Goal: Use online tool/utility: Utilize a website feature to perform a specific function

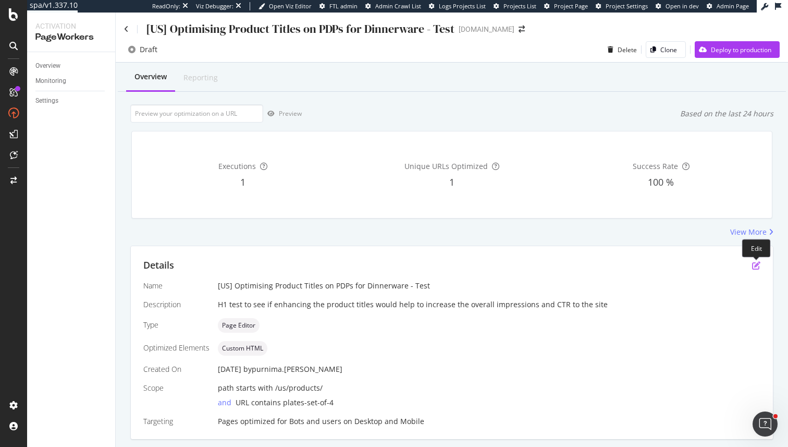
click at [757, 262] on icon "pen-to-square" at bounding box center [756, 265] width 8 height 8
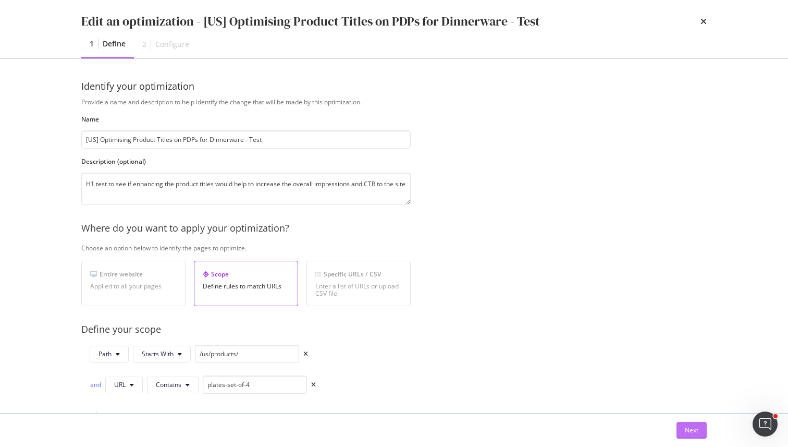
click at [691, 426] on div "Next" at bounding box center [692, 429] width 14 height 9
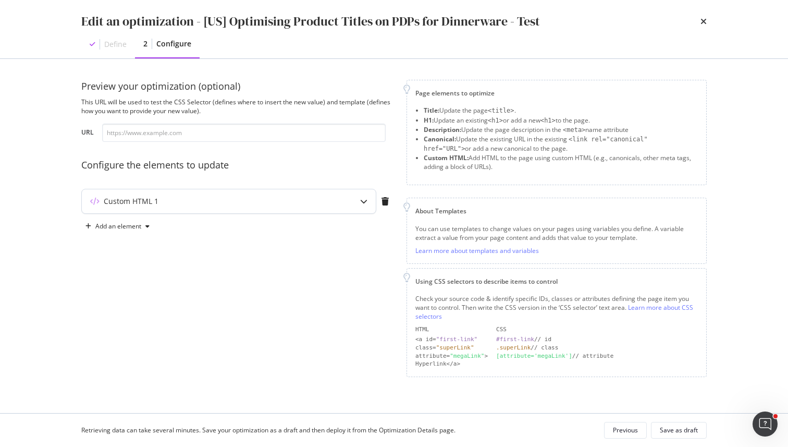
click at [363, 206] on div "modal" at bounding box center [364, 201] width 24 height 24
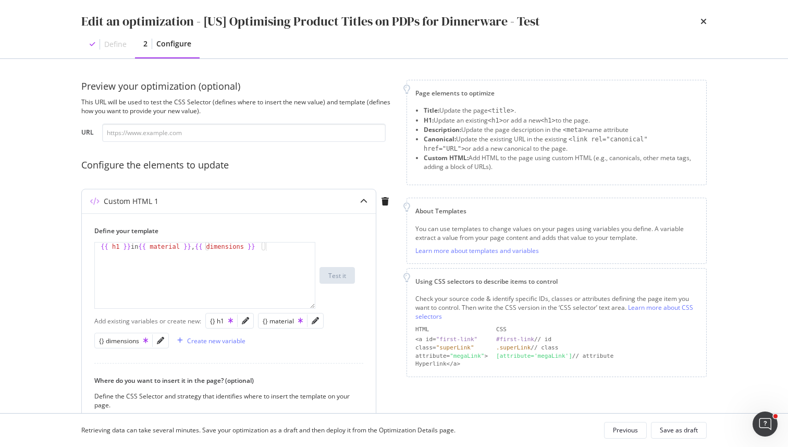
click at [310, 320] on div "modal" at bounding box center [316, 320] width 16 height 15
click at [314, 320] on icon "pencil" at bounding box center [315, 320] width 7 height 7
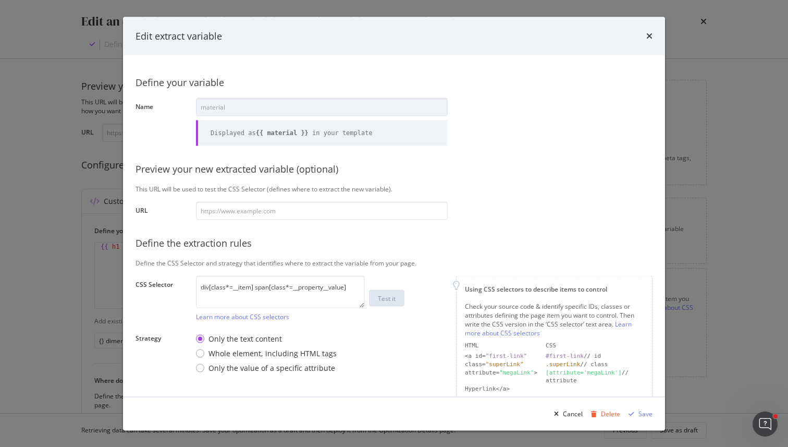
click at [31, 200] on div "Edit extract variable Define your variable Name material Displayed as {{ materi…" at bounding box center [394, 223] width 788 height 447
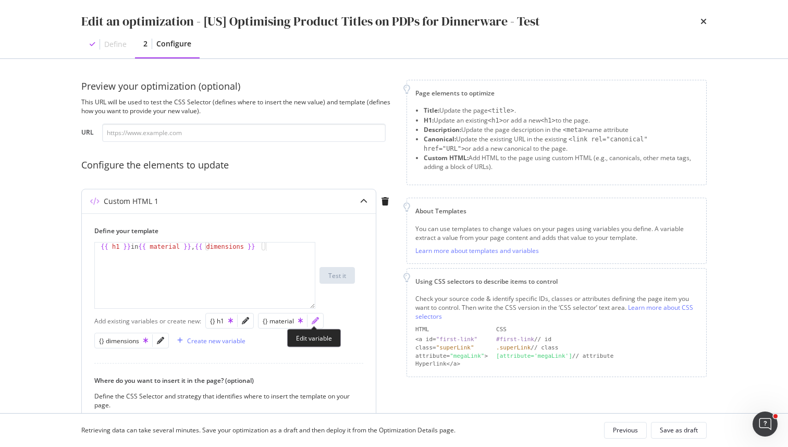
click at [316, 317] on icon "pencil" at bounding box center [315, 320] width 7 height 7
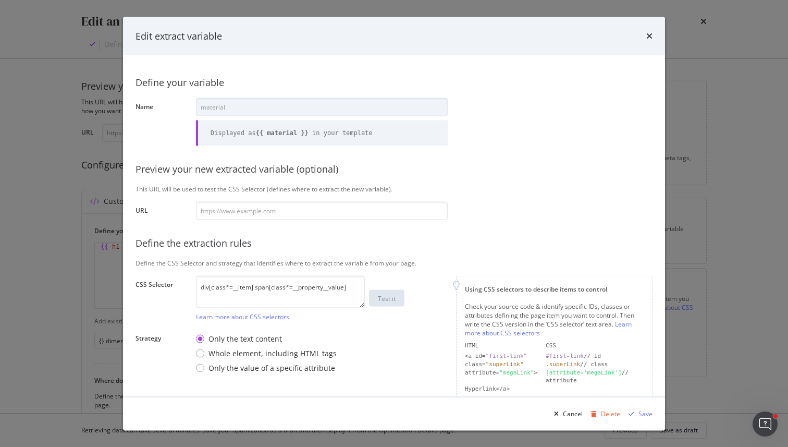
type input "[URL][DOMAIN_NAME][PERSON_NAME]"
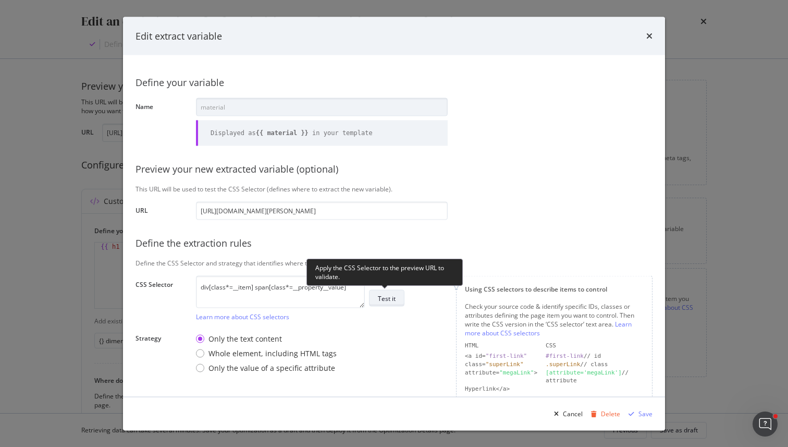
type input "[URL][DOMAIN_NAME][PERSON_NAME]"
click at [388, 298] on div "Test it" at bounding box center [387, 297] width 18 height 9
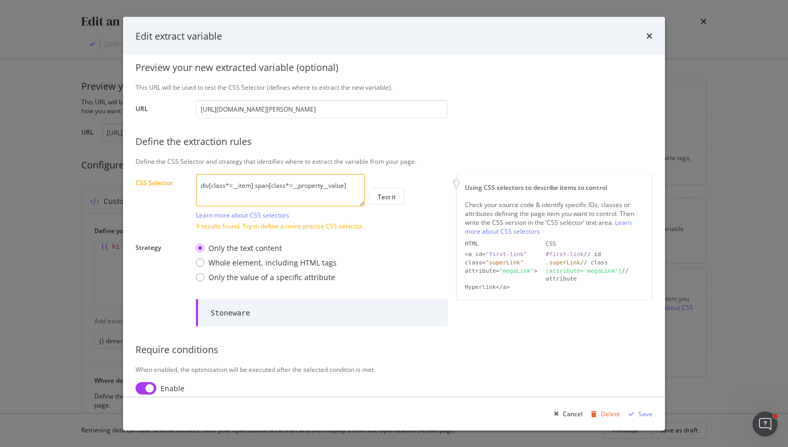
scroll to position [102, 0]
click at [225, 183] on textarea "div[class*=__item] span[class*=__property__value]" at bounding box center [280, 189] width 169 height 32
paste textarea ":nth-child(4) span[class*=__property__value]"
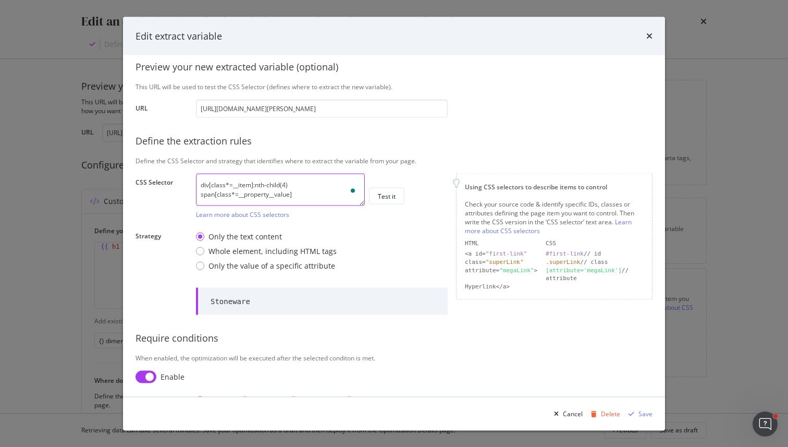
scroll to position [0, 0]
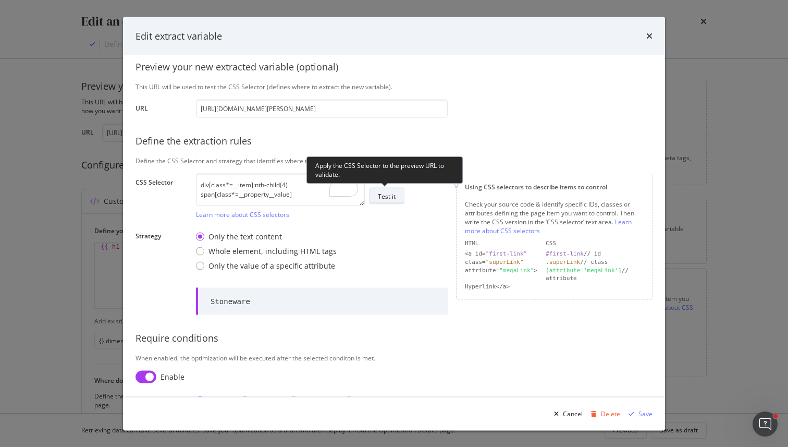
click at [383, 202] on div "Test it" at bounding box center [387, 196] width 18 height 15
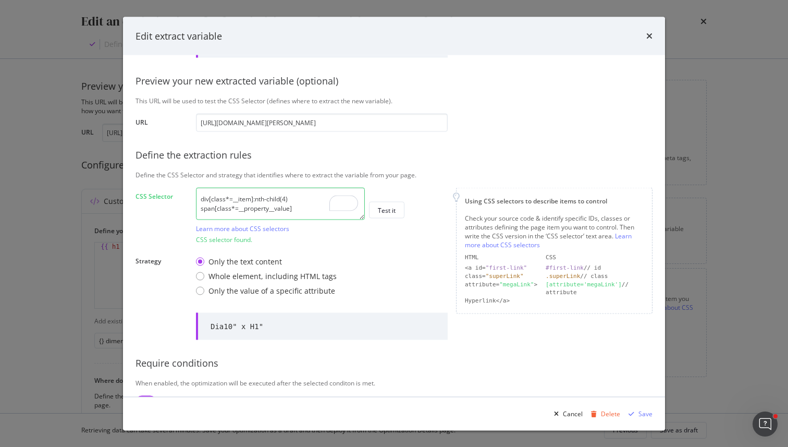
click at [283, 201] on textarea "div[class*=__item]:nth-child(4) span[class*=__property__value]" at bounding box center [280, 203] width 169 height 32
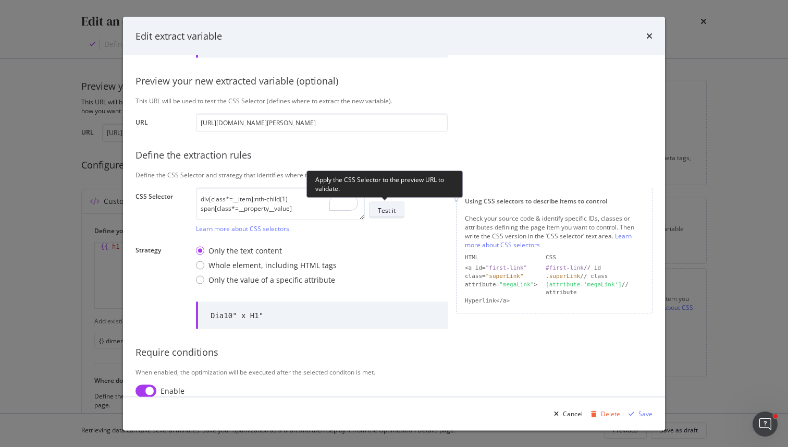
click at [376, 207] on button "Test it" at bounding box center [386, 210] width 35 height 17
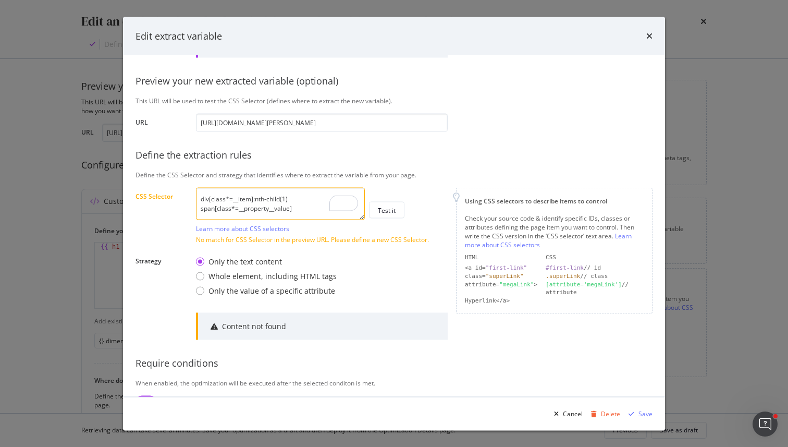
click at [286, 199] on textarea "div[class*=__item]:nth-child(1) span[class*=__property__value]" at bounding box center [280, 203] width 169 height 32
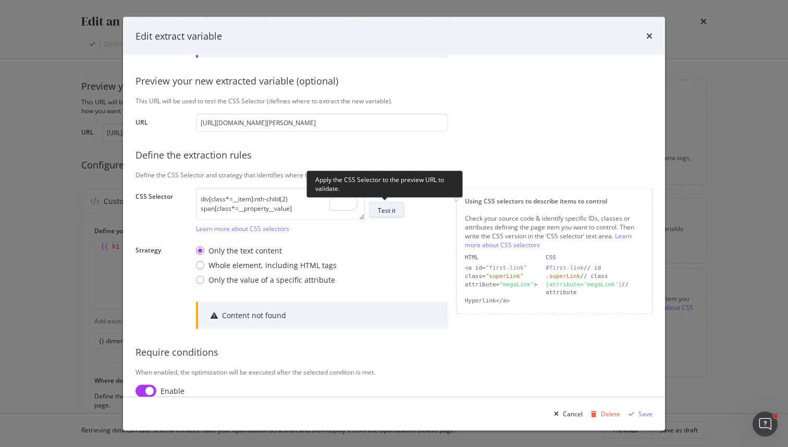
click at [393, 206] on div "Test it" at bounding box center [387, 209] width 18 height 9
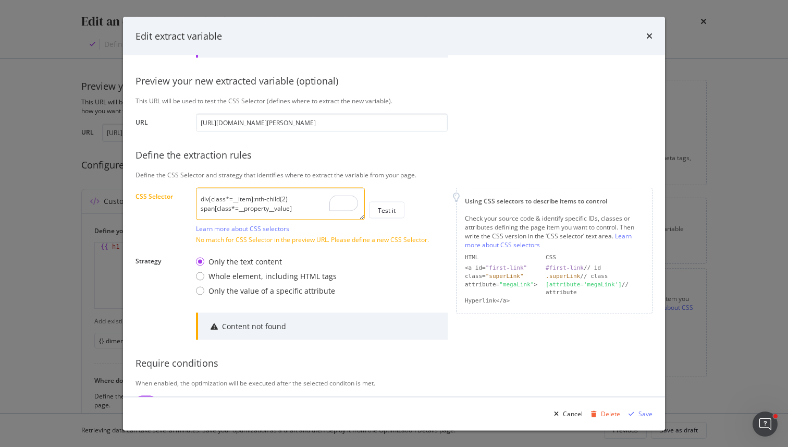
click at [281, 201] on textarea "div[class*=__item]:nth-child(2) span[class*=__property__value]" at bounding box center [280, 203] width 169 height 32
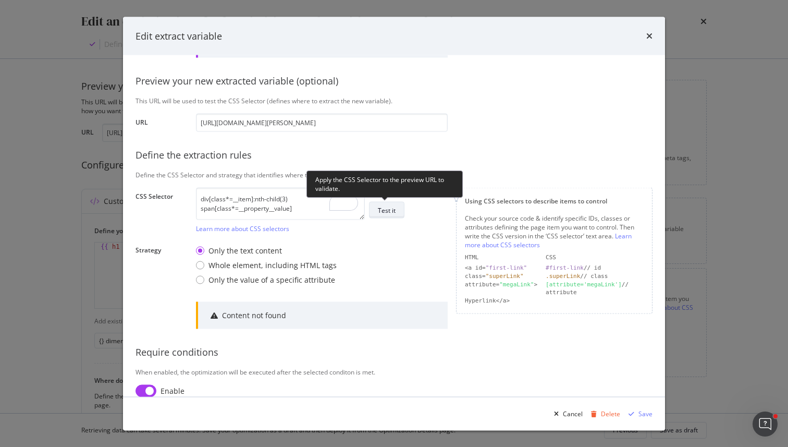
click at [387, 213] on div "Test it" at bounding box center [387, 209] width 18 height 9
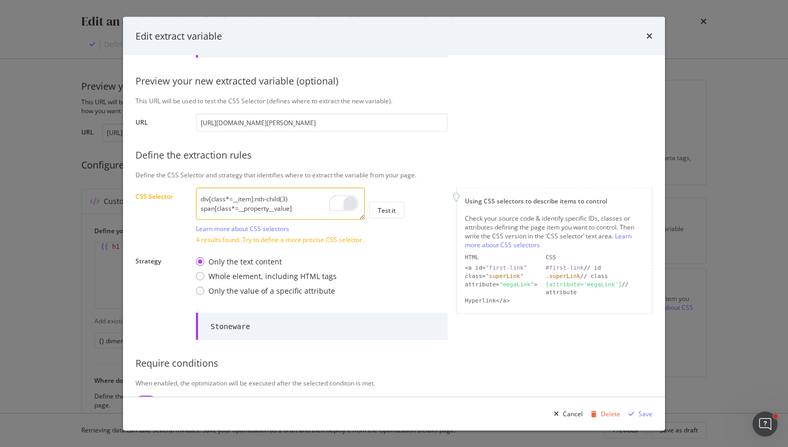
drag, startPoint x: 253, startPoint y: 200, endPoint x: 348, endPoint y: 202, distance: 94.9
click at [348, 202] on div "div[class*=__item]:nth-child(3) span[class*=__property__value] Learn more about…" at bounding box center [280, 209] width 169 height 45
click at [277, 195] on textarea "div[class*=__item]:nth-child(3) span[class*=__property__value]" at bounding box center [280, 203] width 169 height 32
drag, startPoint x: 253, startPoint y: 198, endPoint x: 287, endPoint y: 197, distance: 34.4
click at [287, 197] on textarea "div[class*=__item]:nth-child(3) span[class*=__property__value]" at bounding box center [280, 203] width 169 height 32
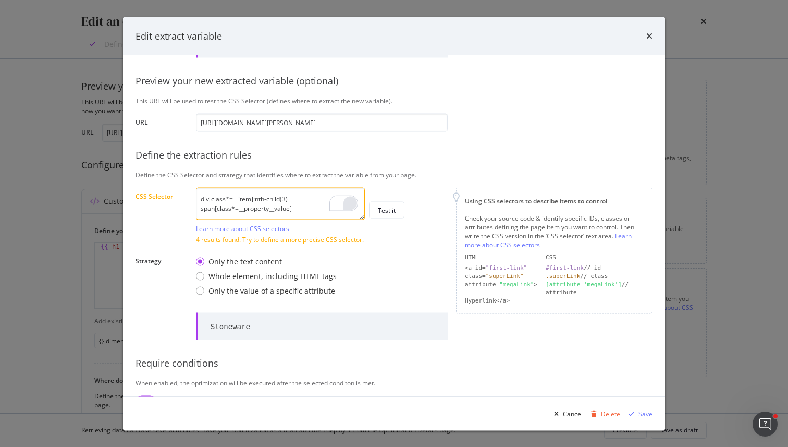
click at [296, 204] on textarea "div[class*=__item]:nth-child(3) span[class*=__property__value]" at bounding box center [280, 203] width 169 height 32
paste textarea ":nth-child(3)"
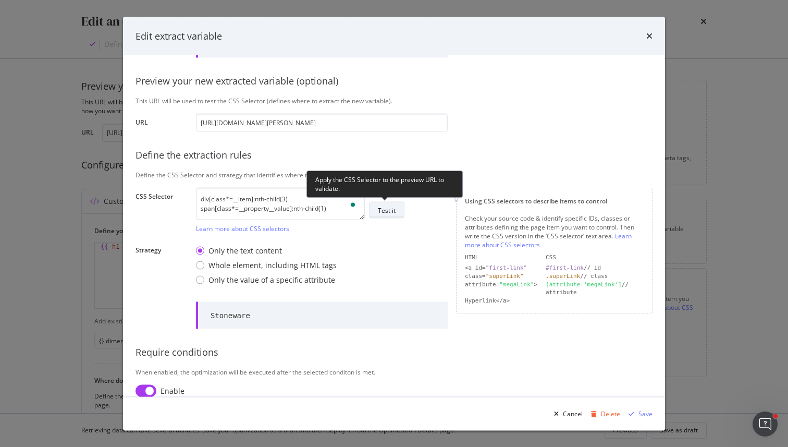
click at [394, 214] on div "Test it" at bounding box center [387, 210] width 18 height 15
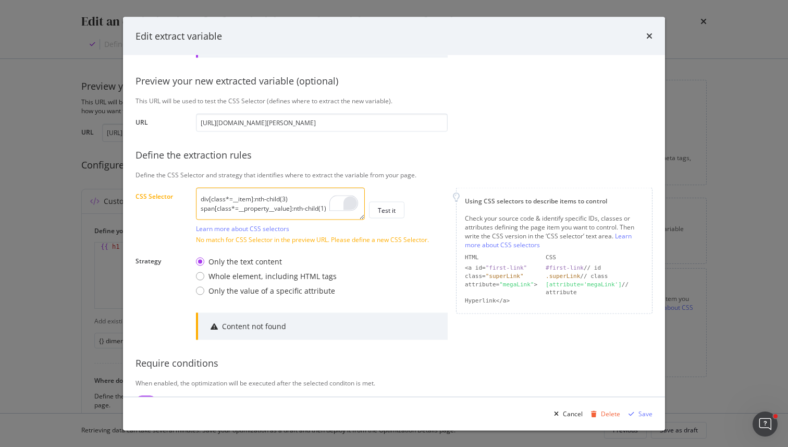
click at [321, 206] on textarea "div[class*=__item]:nth-child(3) span[class*=__property__value]:nth-child(1)" at bounding box center [280, 203] width 169 height 32
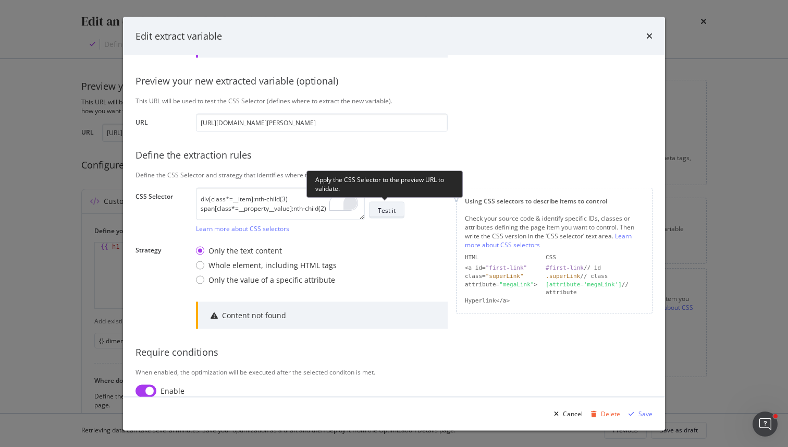
click at [390, 209] on div "Test it" at bounding box center [387, 209] width 18 height 9
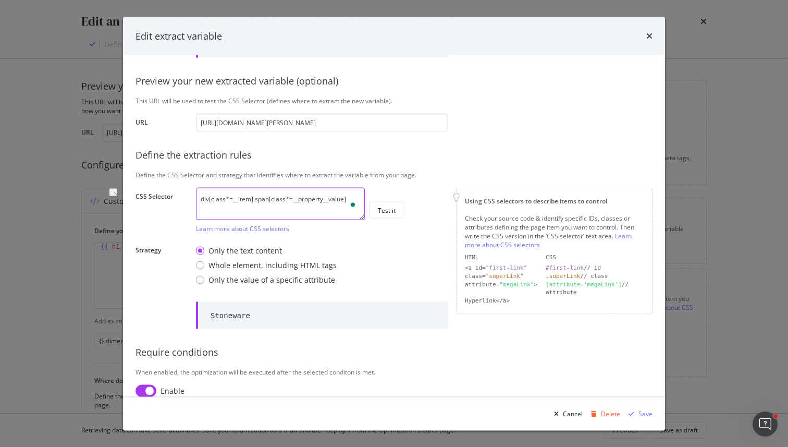
click at [307, 206] on textarea "div[class*=__item] span[class*=__property__value]" at bounding box center [280, 203] width 169 height 32
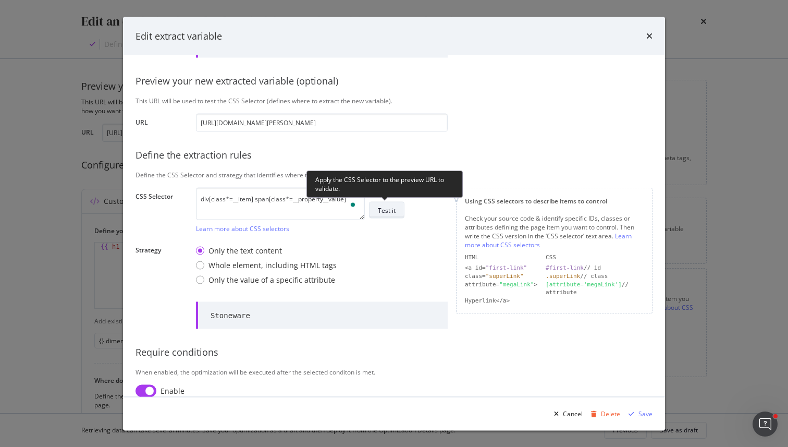
click at [379, 212] on div "Test it" at bounding box center [387, 209] width 18 height 9
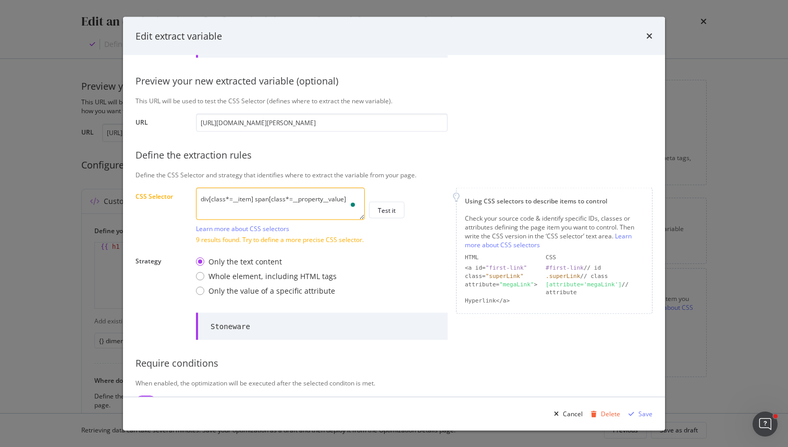
click at [322, 198] on textarea "div[class*=__item] span[class*=__property__value]" at bounding box center [280, 203] width 169 height 32
click at [338, 198] on textarea "div[class*=__item] span[class*=__property__value]" at bounding box center [280, 203] width 169 height 32
click at [340, 198] on textarea "div[class*=__item] span[class*=__property__value]" at bounding box center [280, 203] width 169 height 32
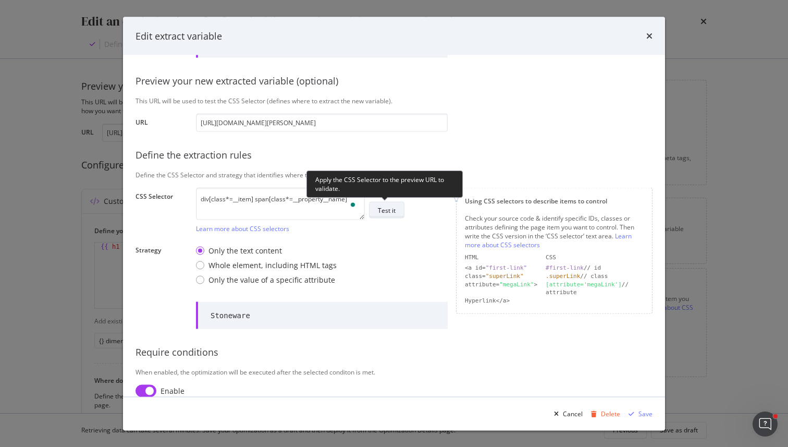
click at [398, 213] on button "Test it" at bounding box center [386, 210] width 35 height 17
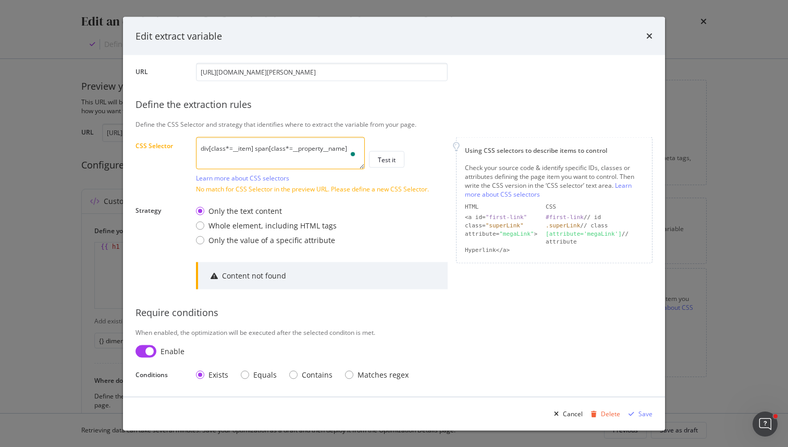
scroll to position [0, 0]
click at [330, 139] on textarea "div[class*=__item] span[class*=__property__name]" at bounding box center [280, 153] width 169 height 32
click at [331, 151] on textarea "div[class*=__item] span[class*=__property__name]" at bounding box center [280, 153] width 169 height 32
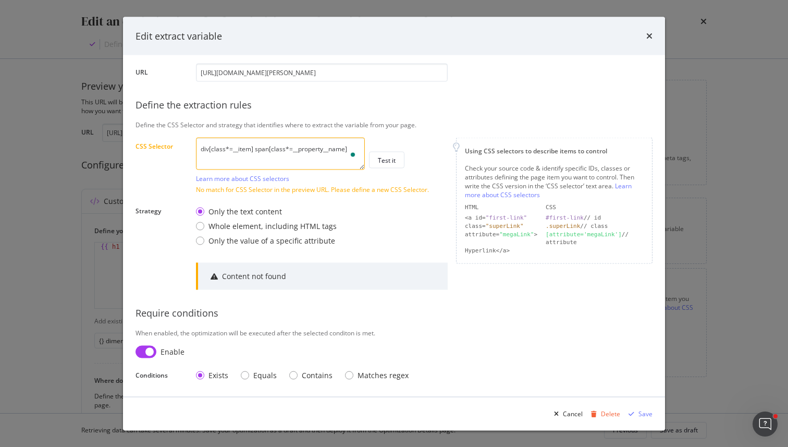
click at [331, 151] on textarea "div[class*=__item] span[class*=__property__name]" at bounding box center [280, 153] width 169 height 32
click at [363, 145] on textarea "div[class*=__item] span[class*=__property__name]" at bounding box center [280, 153] width 169 height 32
click at [331, 150] on textarea "div[class*=__item] span[class*=__property__name]" at bounding box center [280, 153] width 169 height 32
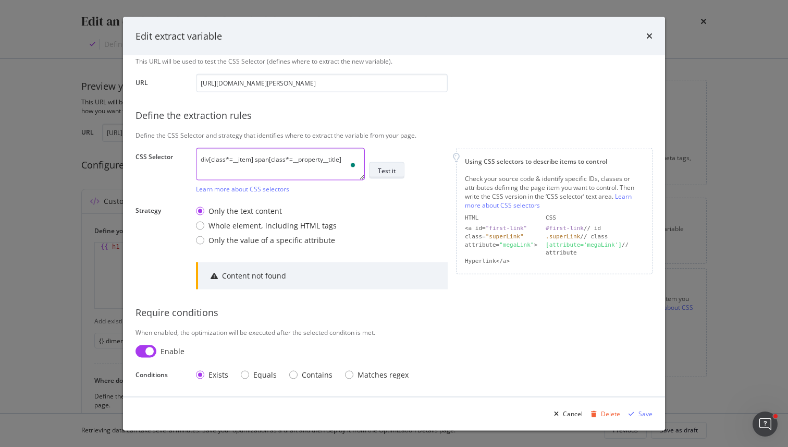
type textarea "div[class*=__item] span[class*=__property__title]"
click at [397, 173] on button "Test it" at bounding box center [386, 170] width 35 height 17
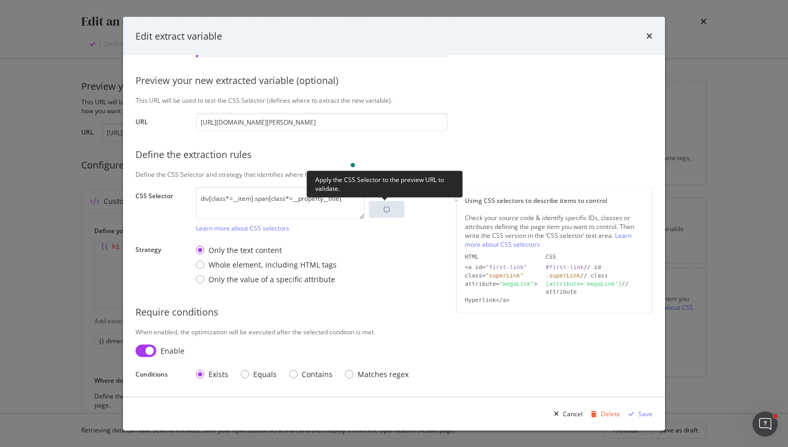
scroll to position [88, 0]
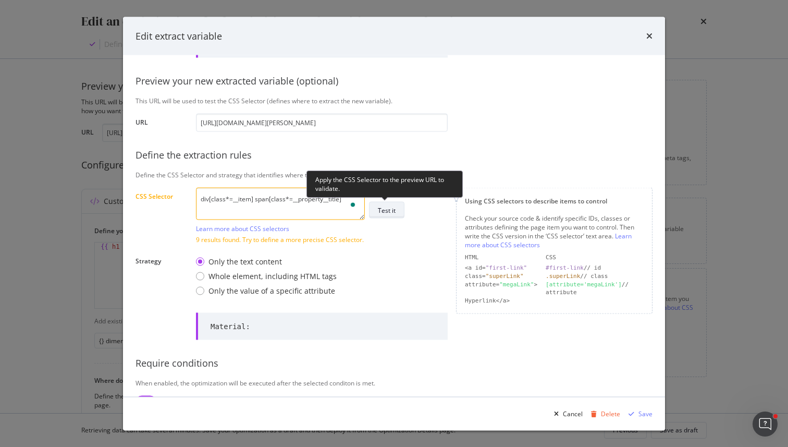
click at [397, 173] on div "Apply the CSS Selector to the preview URL to validate." at bounding box center [384, 183] width 156 height 27
